Goal: Go to known website: Access a specific website the user already knows

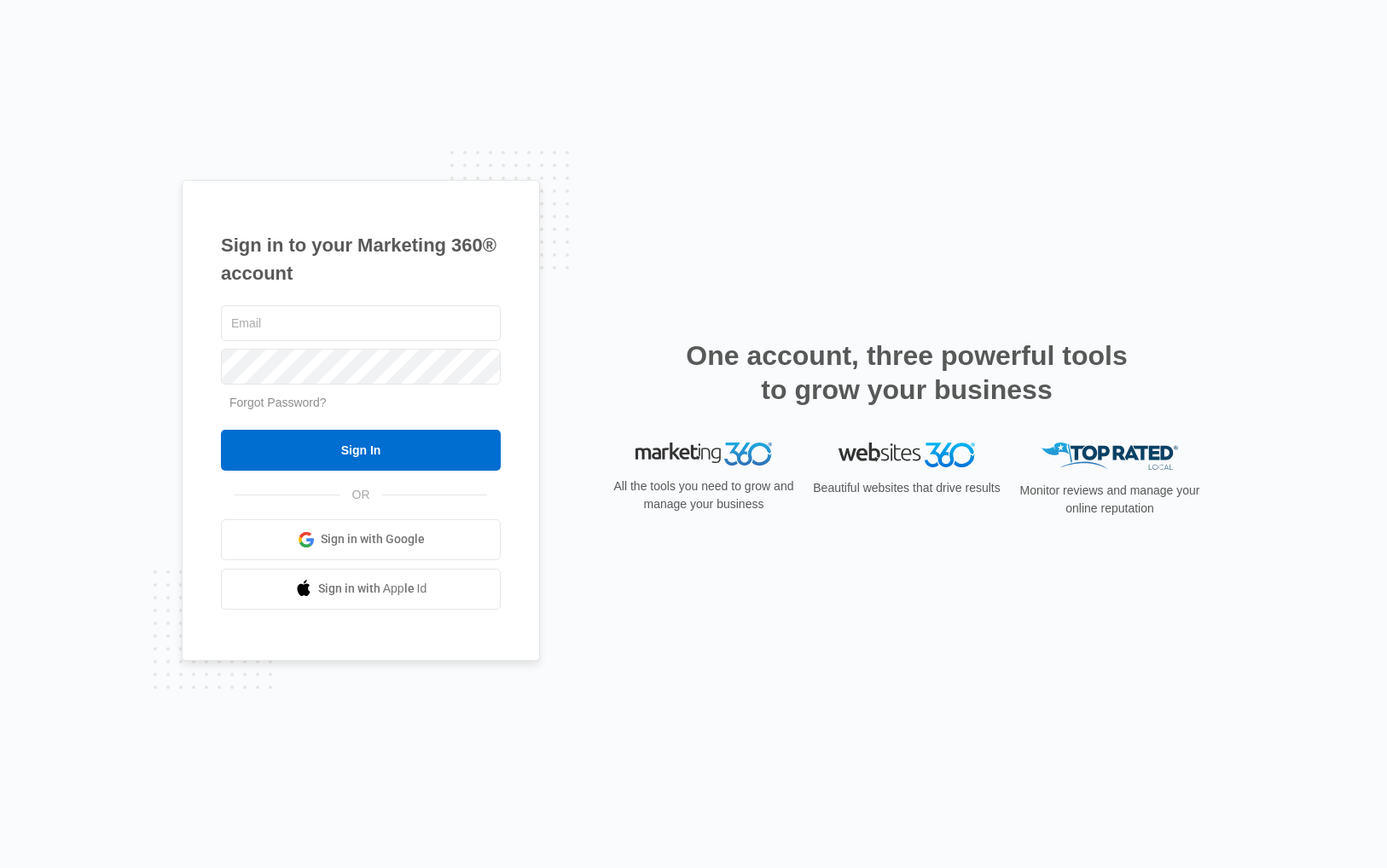
type input "[PERSON_NAME][EMAIL_ADDRESS][PERSON_NAME][DOMAIN_NAME]"
click at [516, 282] on div "Sign in to your Marketing 360® account archie.gall@contigoagency.com Forgot Pas…" at bounding box center [361, 421] width 359 height 481
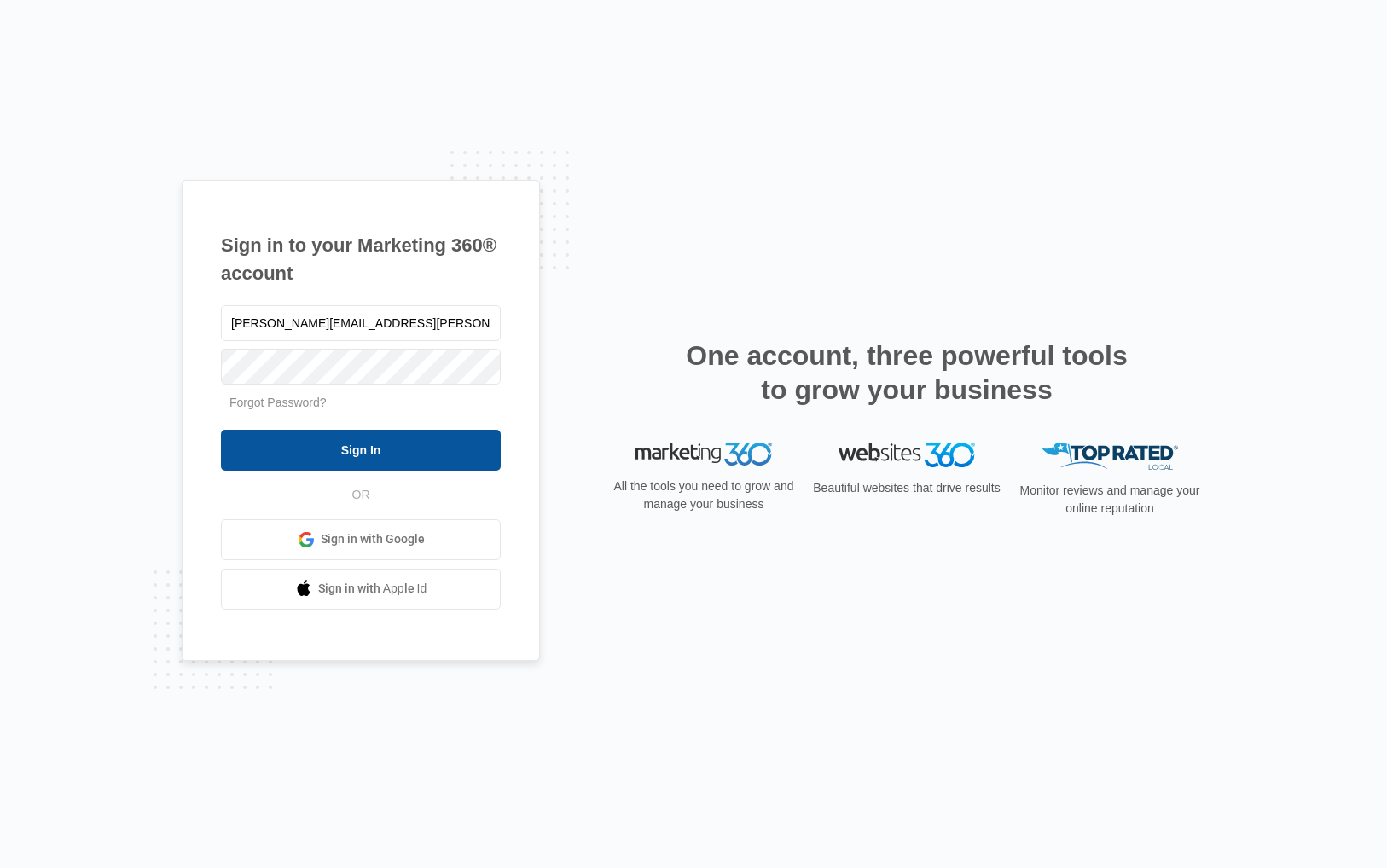
click at [463, 449] on input "Sign In" at bounding box center [361, 450] width 280 height 41
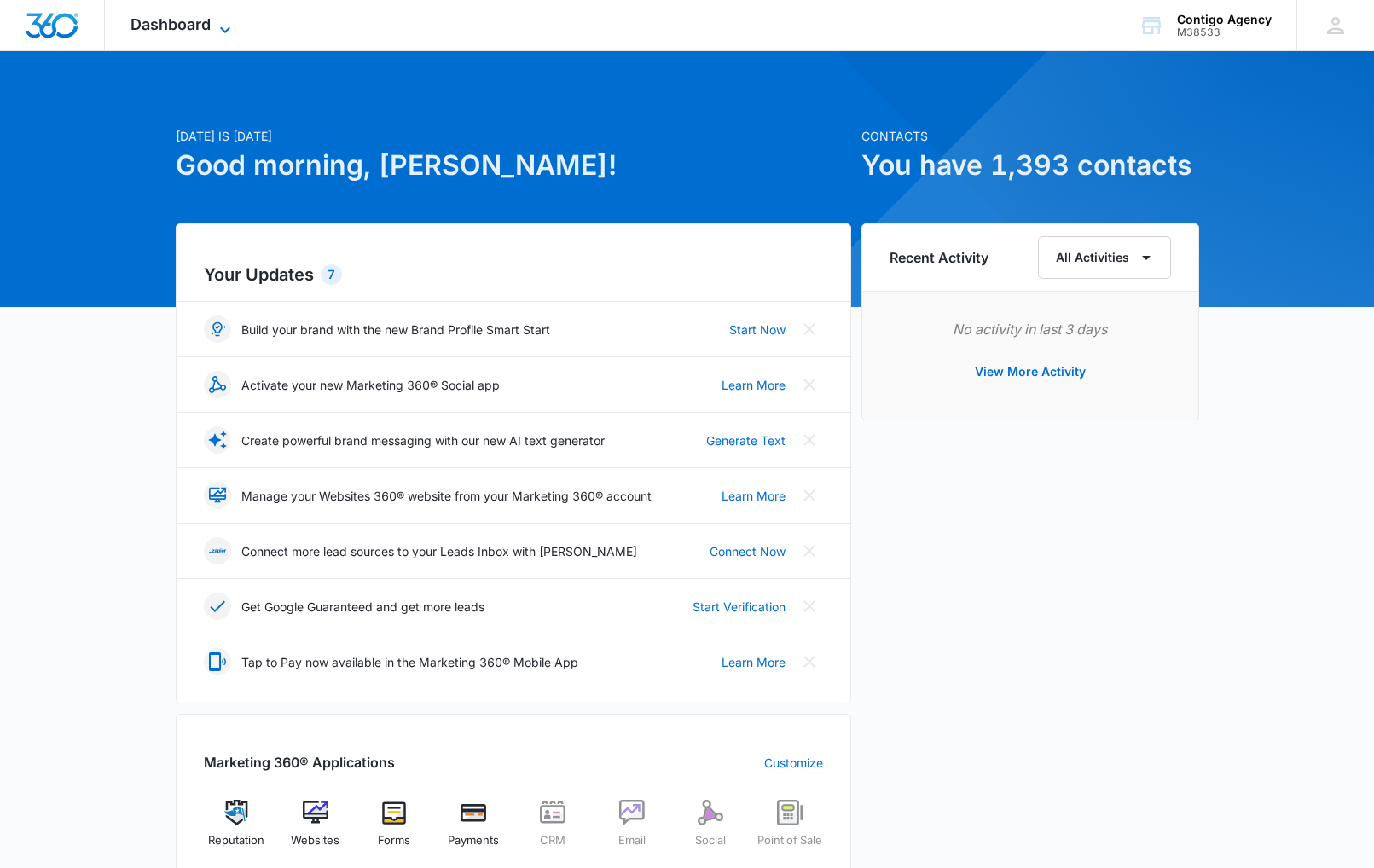
click at [223, 23] on icon at bounding box center [225, 30] width 21 height 21
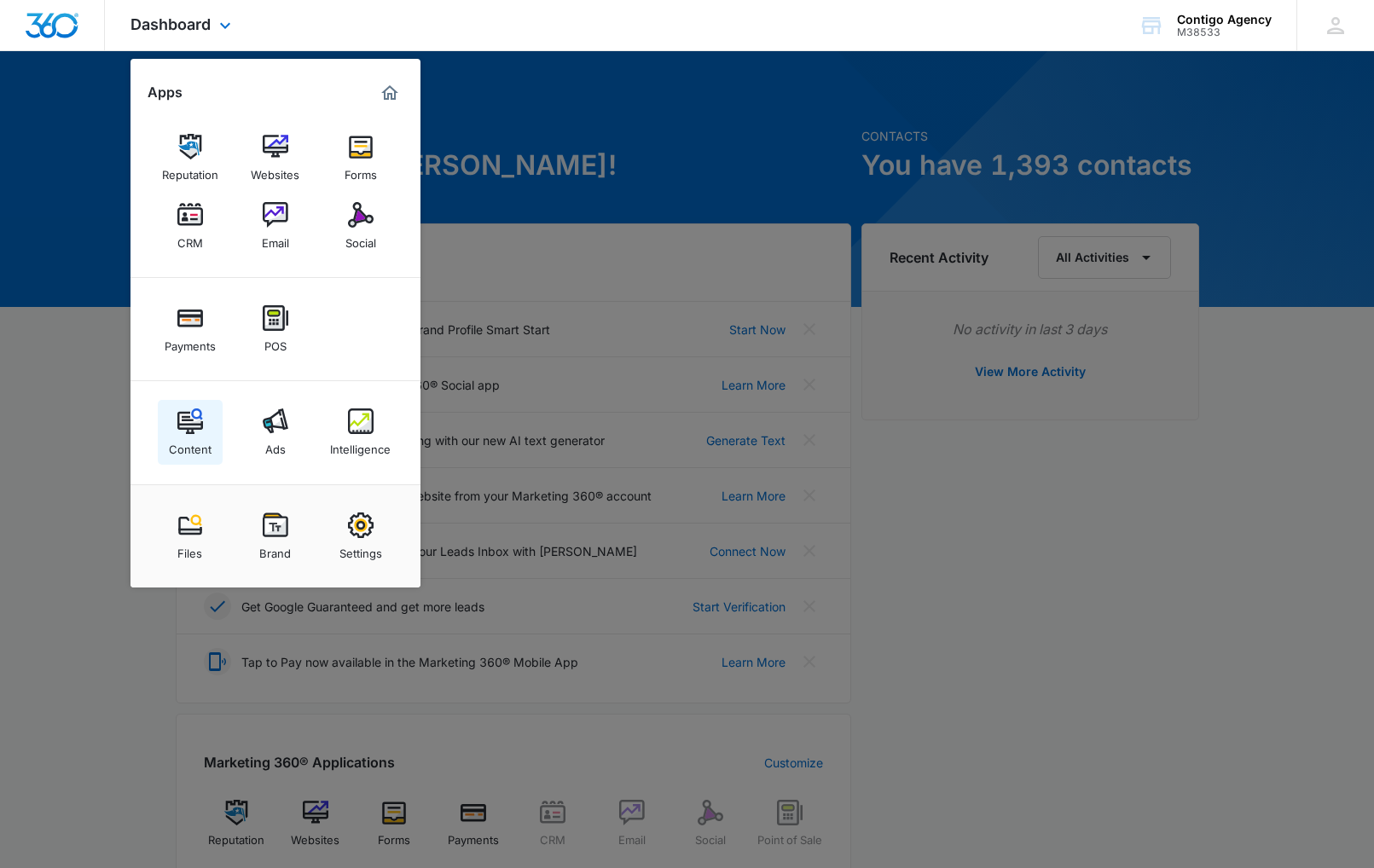
click at [187, 422] on img at bounding box center [190, 422] width 26 height 26
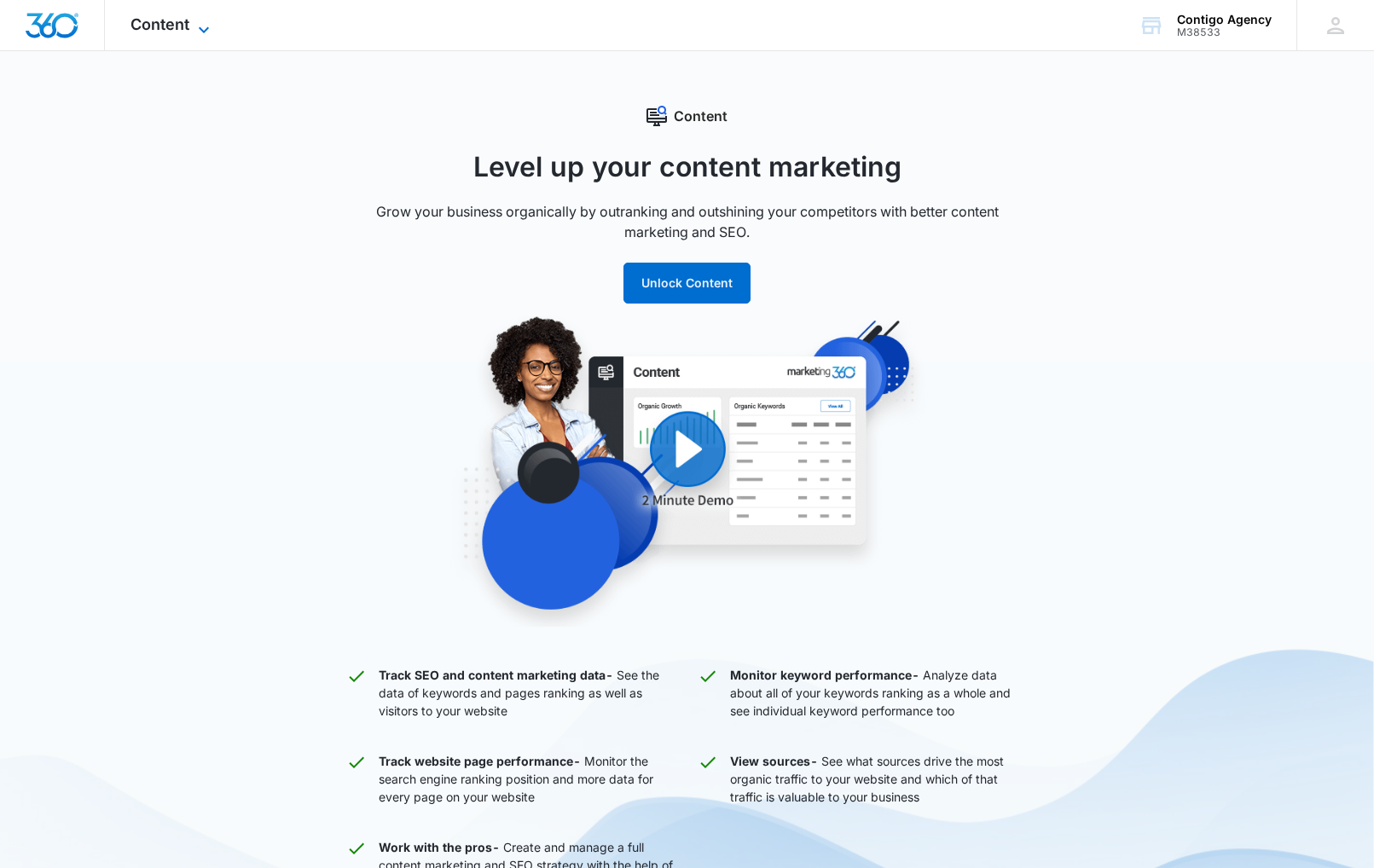
click at [200, 29] on icon at bounding box center [203, 30] width 21 height 21
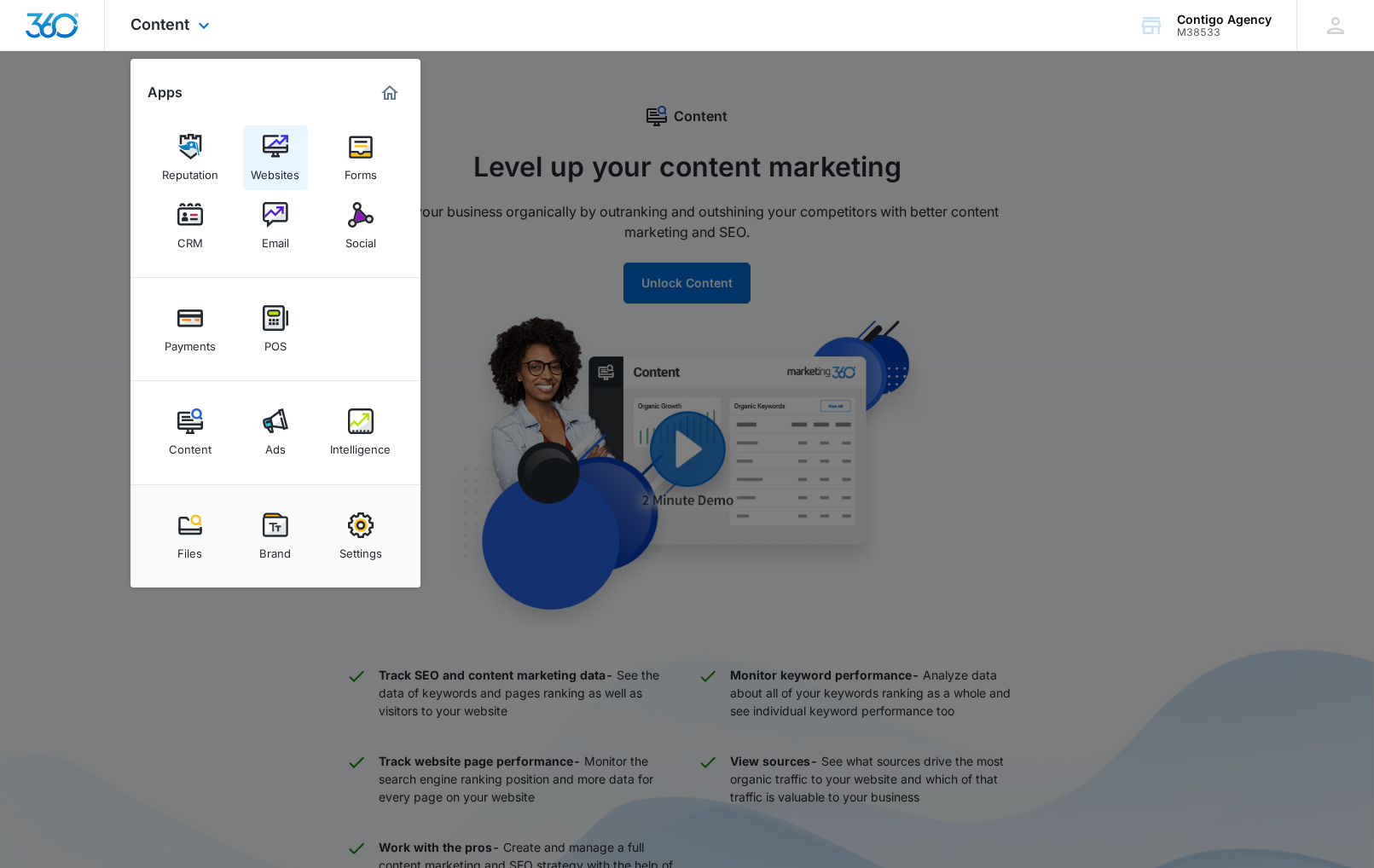
click at [268, 145] on img at bounding box center [276, 147] width 26 height 26
